Goal: Transaction & Acquisition: Download file/media

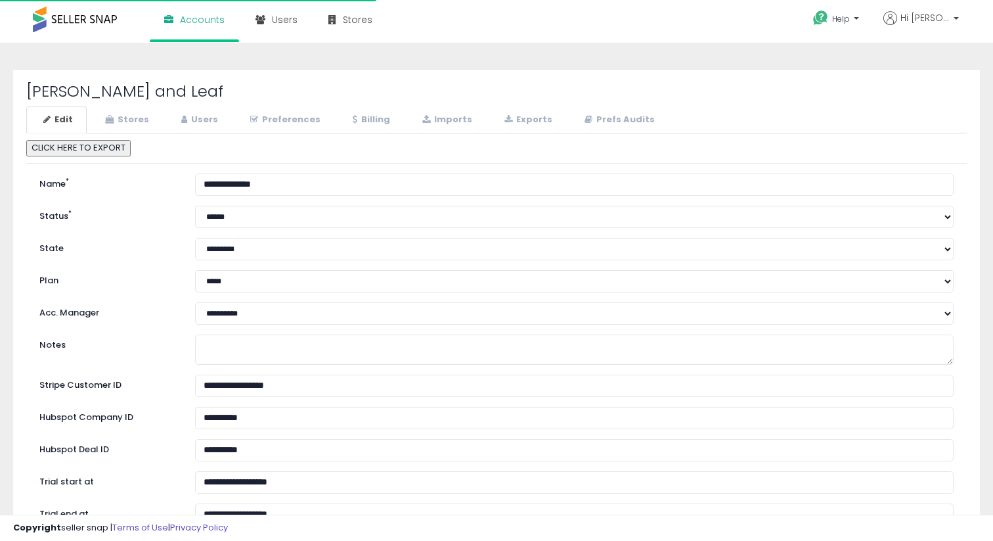
select select "**"
click at [140, 118] on link "Stores" at bounding box center [125, 119] width 75 height 27
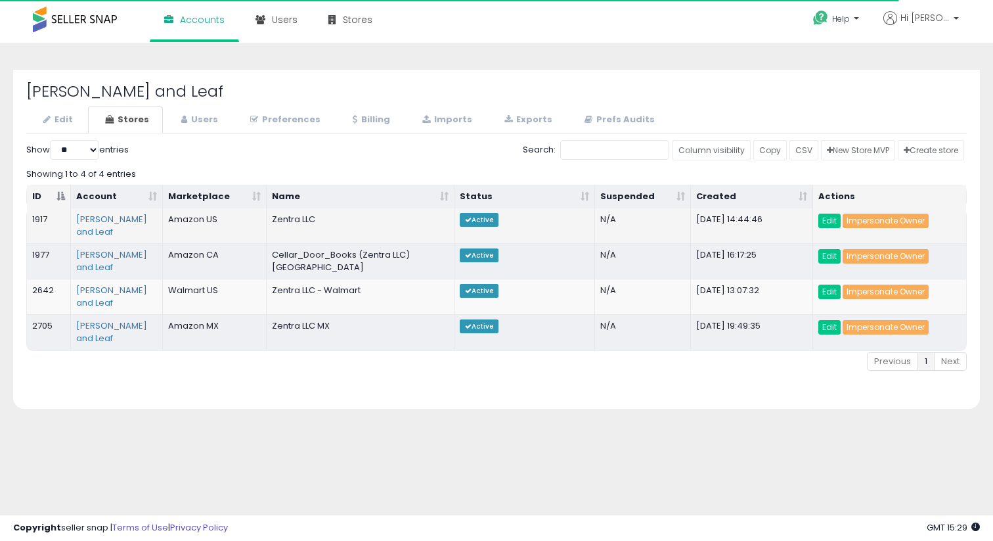
click at [53, 215] on td "1917" at bounding box center [49, 225] width 44 height 35
click at [43, 216] on td "1917" at bounding box center [49, 225] width 44 height 35
copy td "1917"
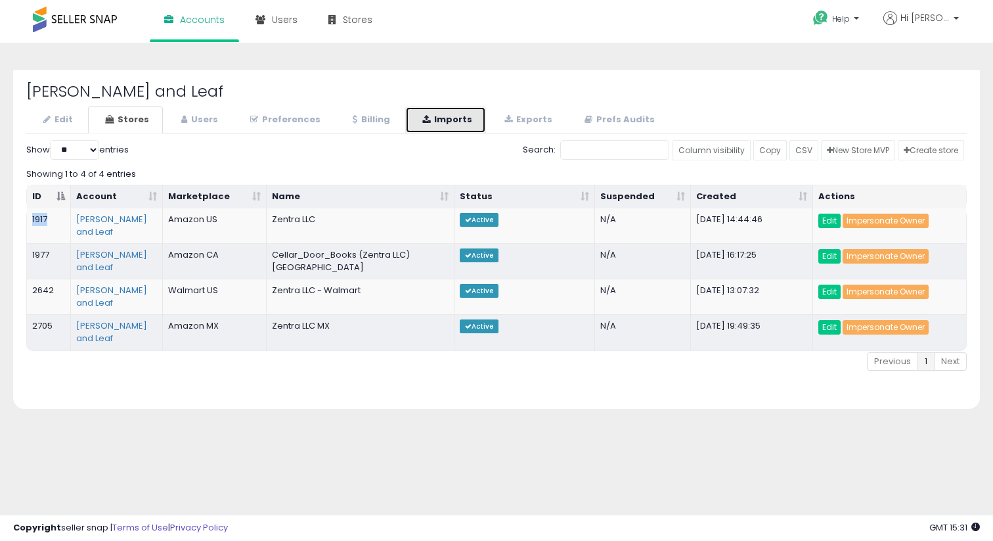
click at [422, 120] on icon at bounding box center [426, 119] width 8 height 9
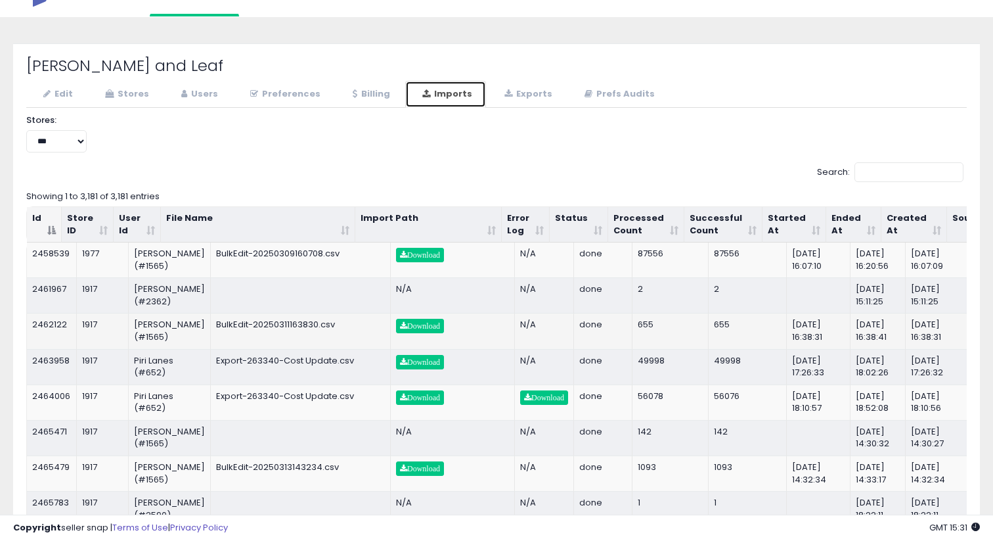
scroll to position [27, 0]
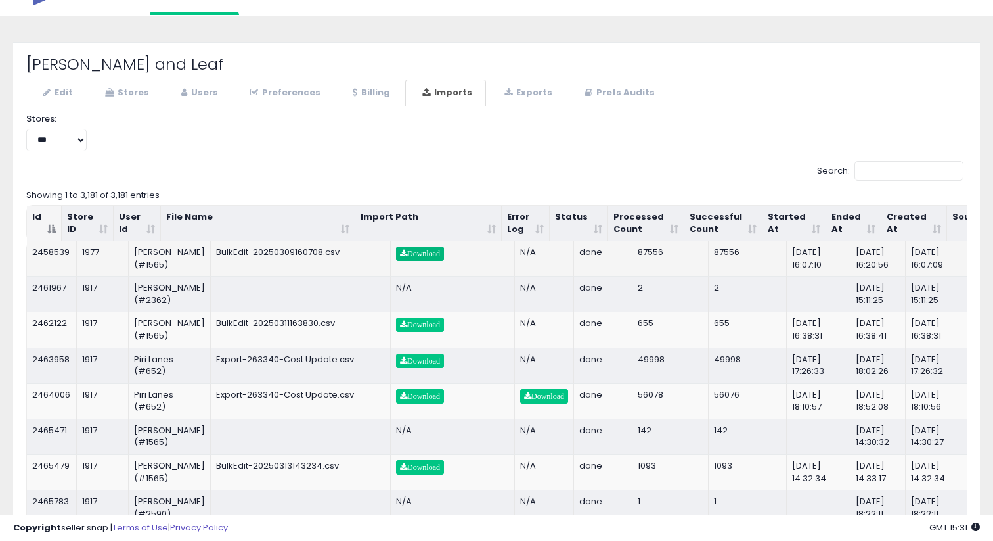
click at [414, 253] on span "Download" at bounding box center [420, 254] width 40 height 8
click at [406, 332] on link "Download" at bounding box center [420, 324] width 48 height 14
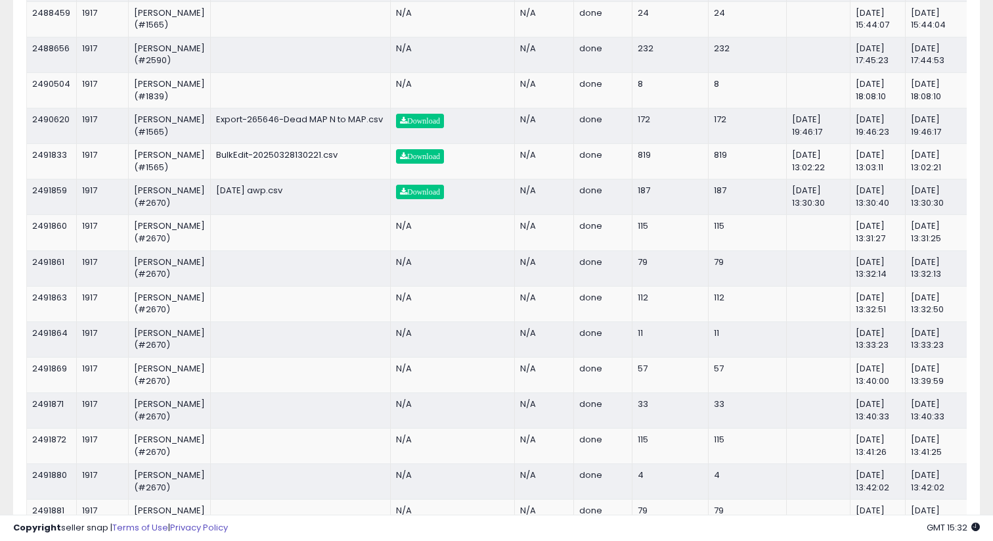
scroll to position [3236, 0]
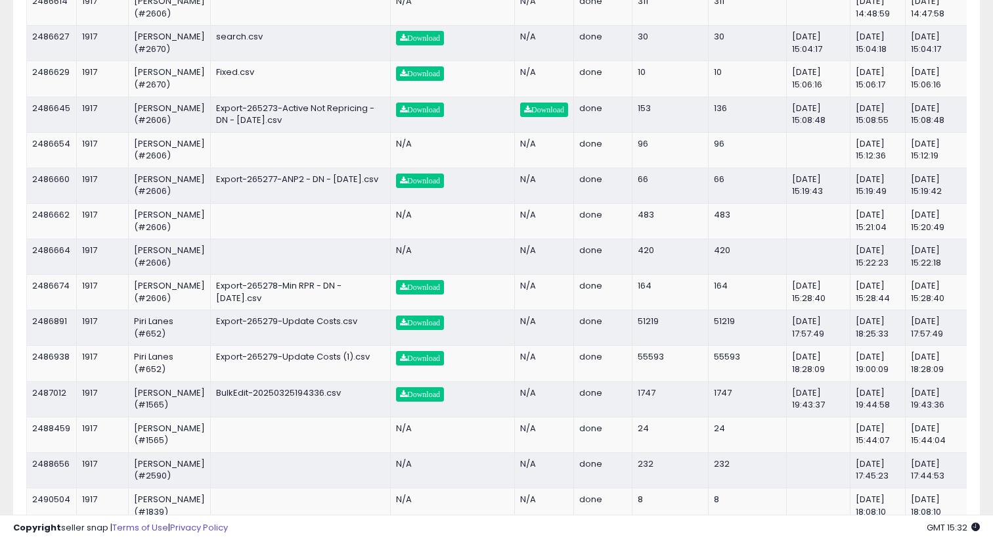
scroll to position [2818, 0]
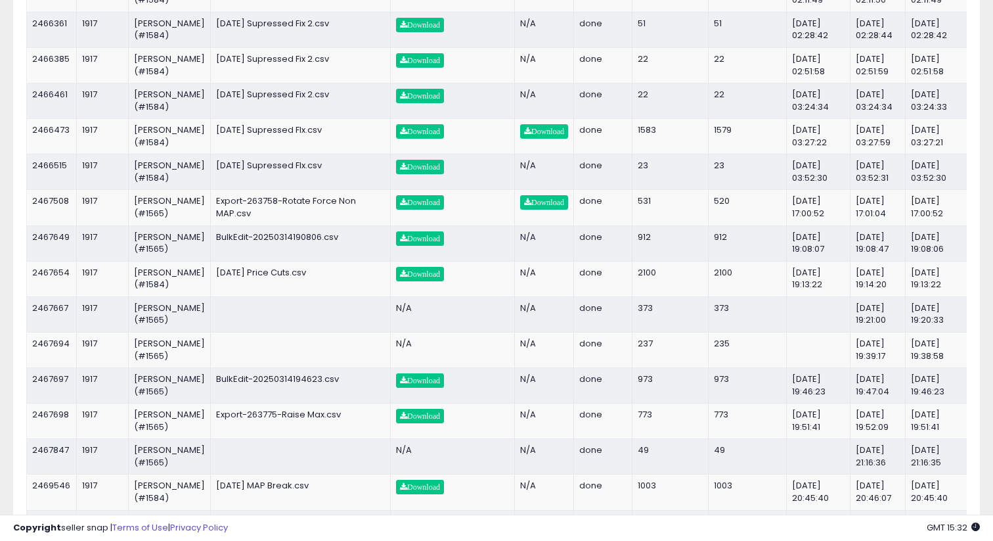
scroll to position [0, 0]
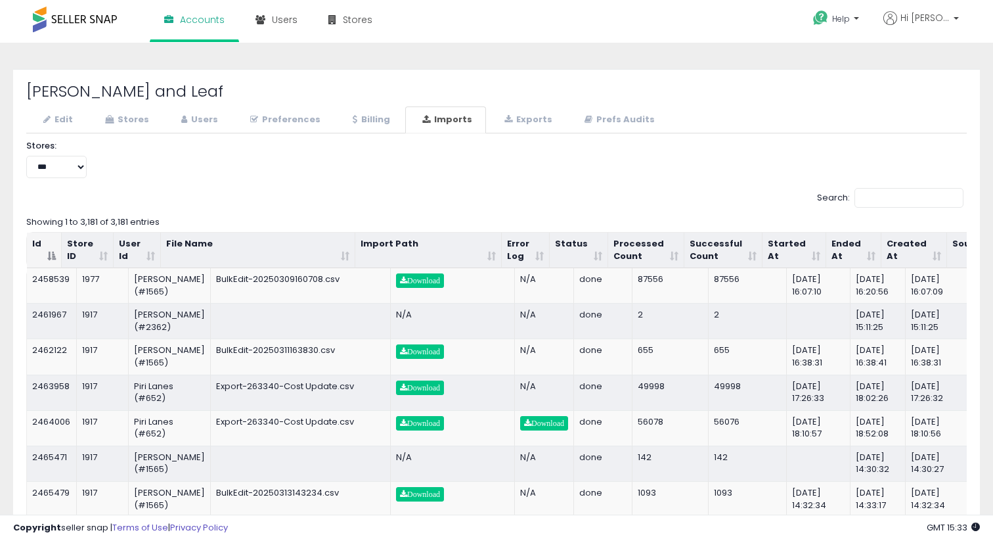
click at [833, 246] on th "Ended At" at bounding box center [853, 250] width 55 height 35
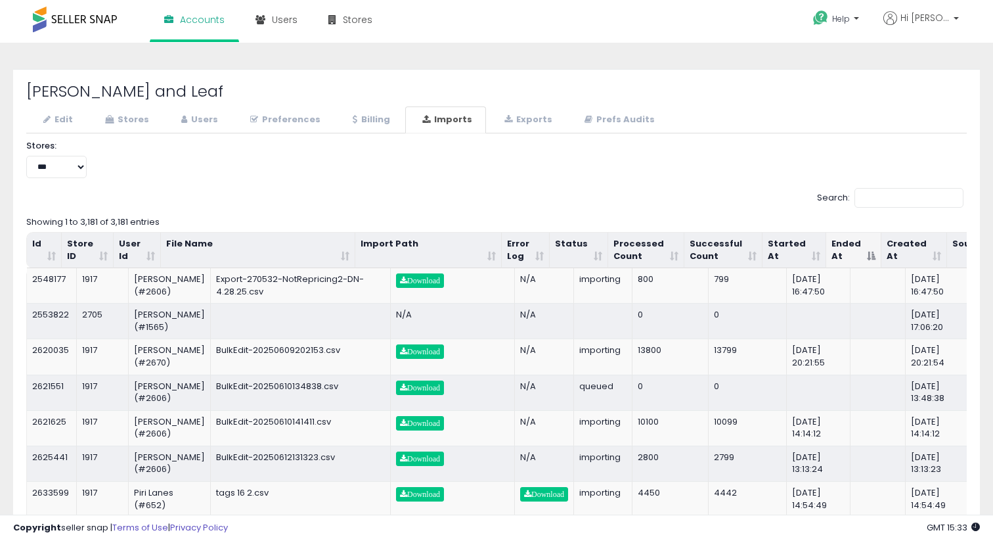
click at [833, 246] on th "Ended At" at bounding box center [853, 250] width 55 height 35
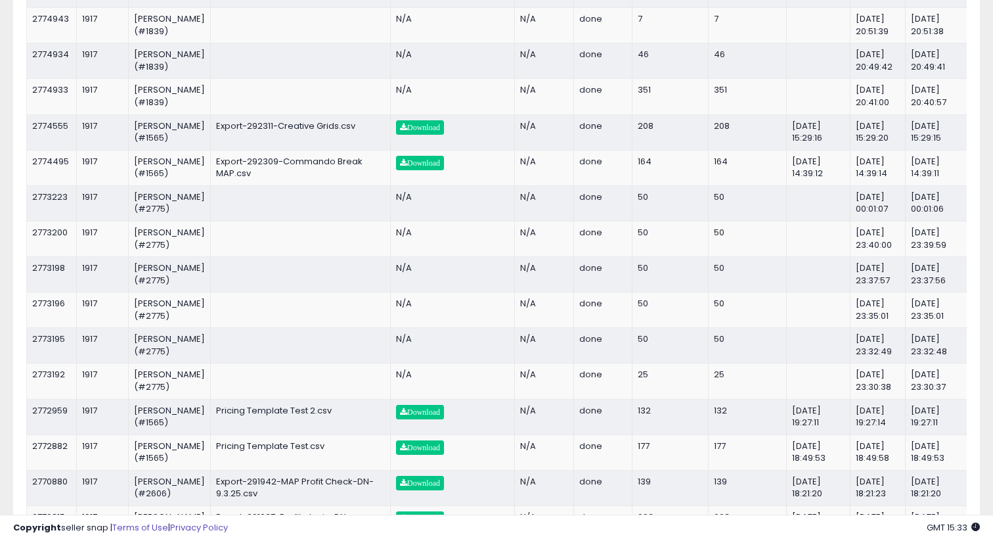
scroll to position [578, 0]
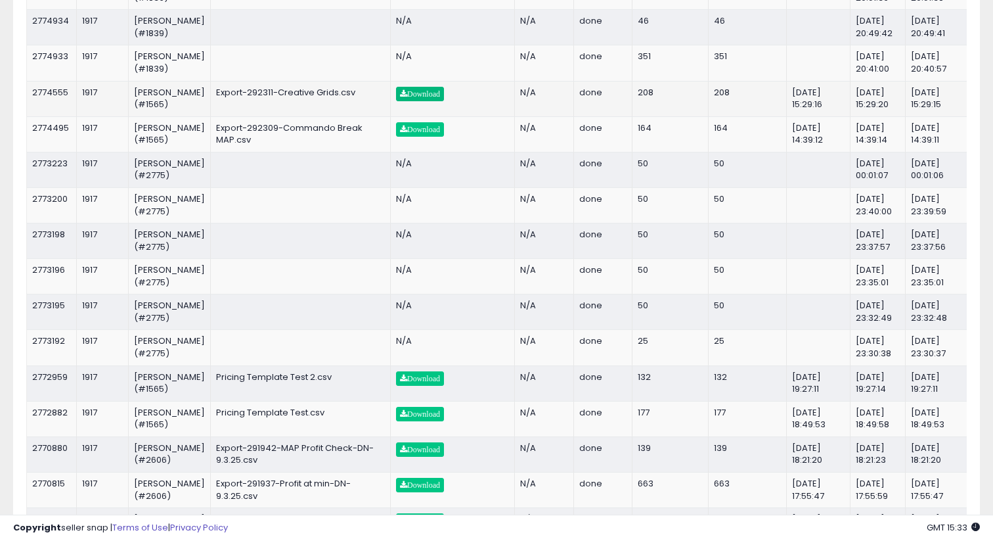
click at [400, 98] on span "Download" at bounding box center [420, 94] width 40 height 8
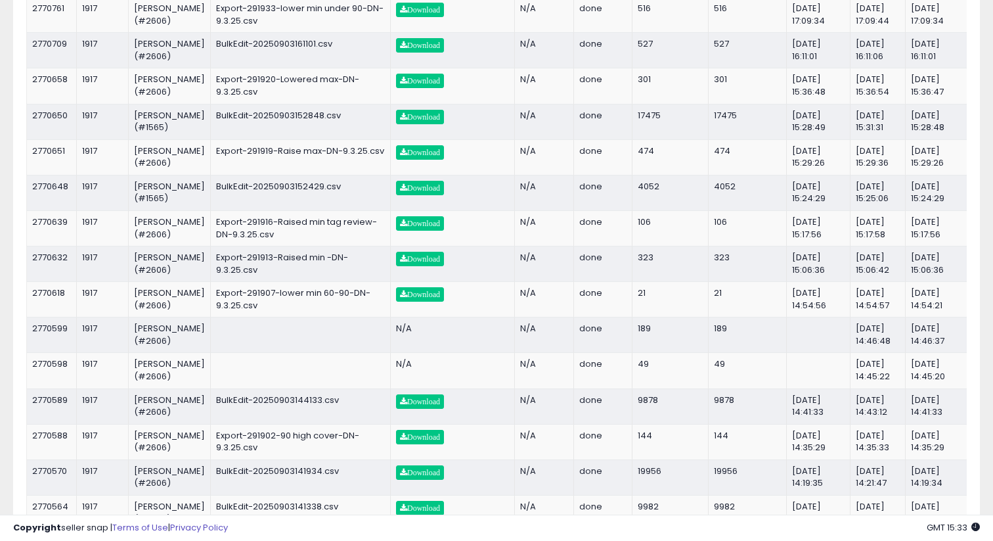
scroll to position [1081, 0]
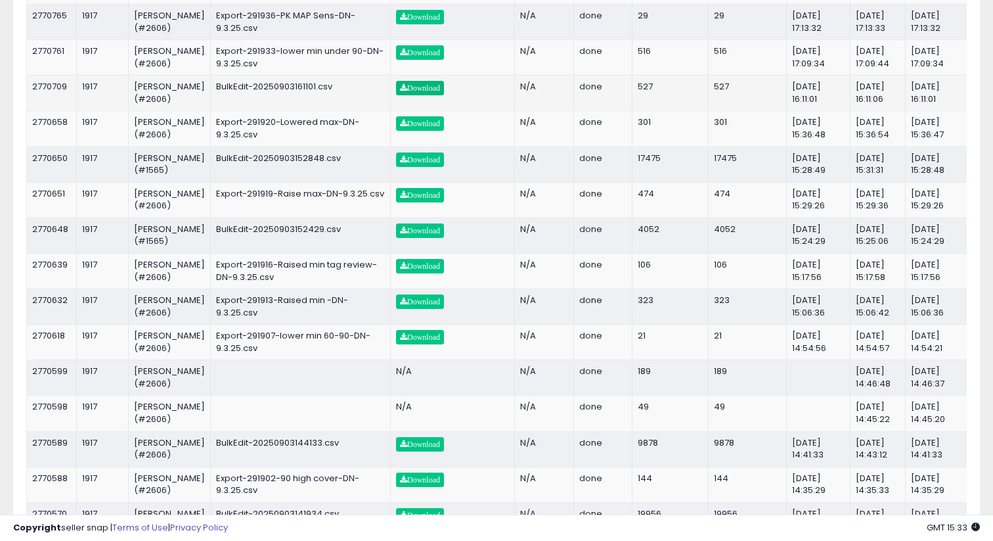
click at [400, 92] on span "Download" at bounding box center [420, 88] width 40 height 8
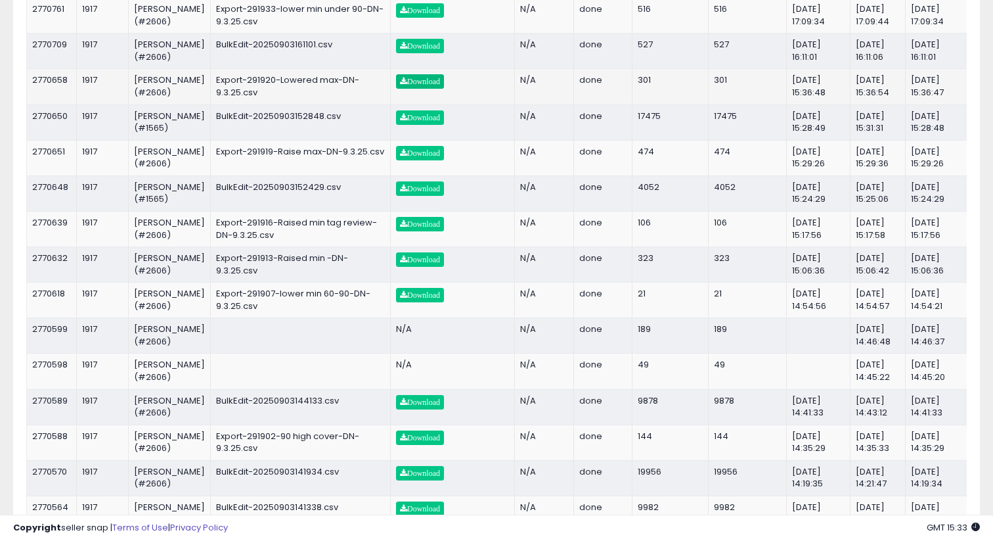
click at [397, 89] on link "Download" at bounding box center [420, 81] width 48 height 14
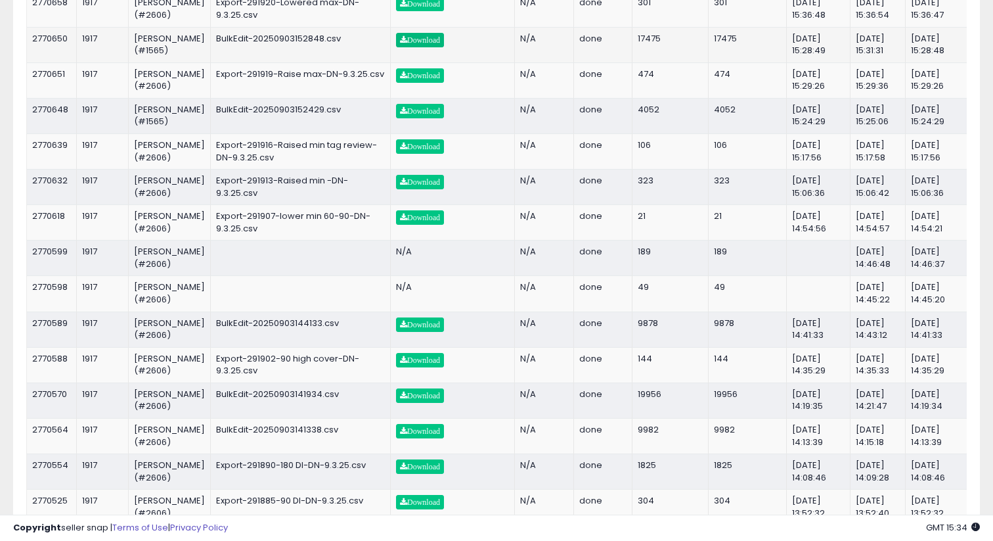
scroll to position [1237, 0]
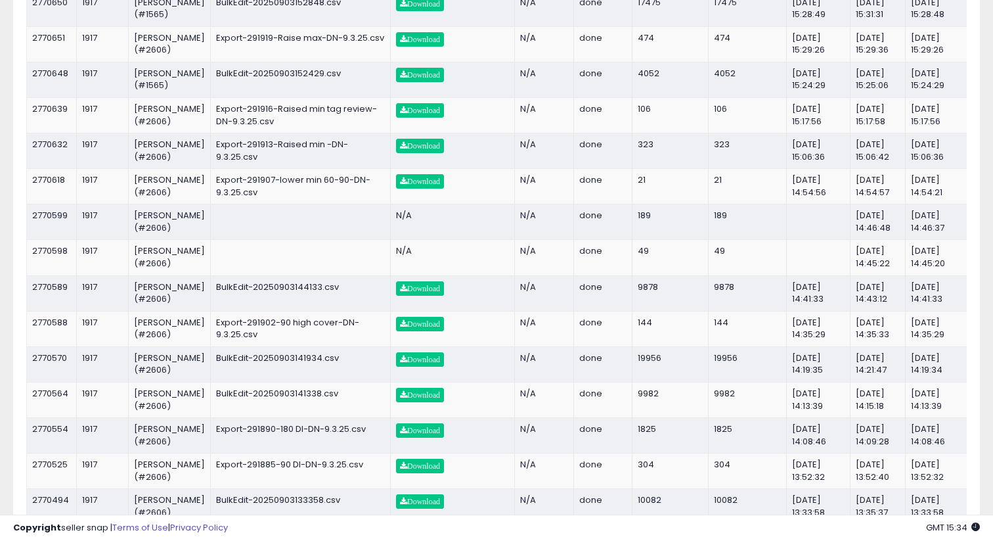
click at [401, 11] on link "Download" at bounding box center [420, 4] width 48 height 14
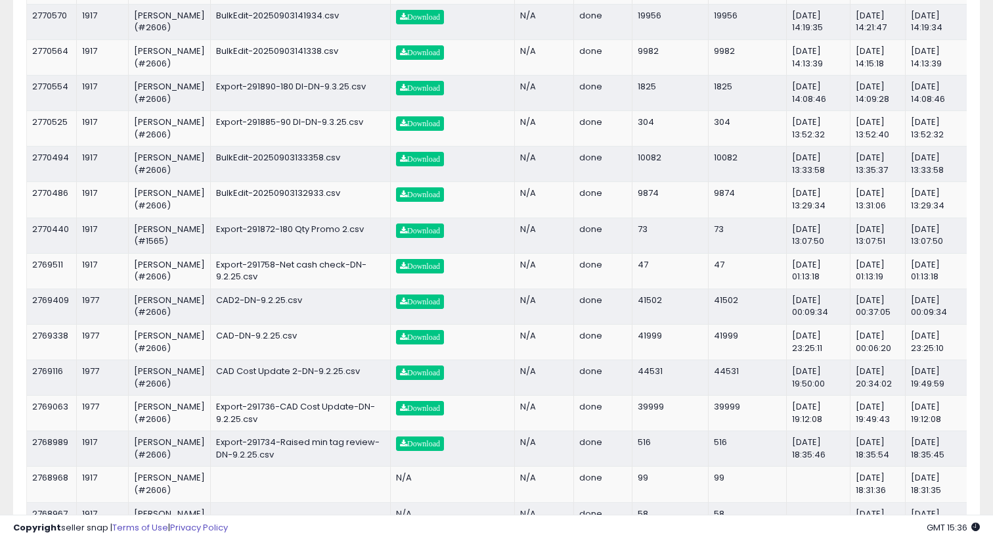
scroll to position [1636, 0]
